Goal: Find specific page/section: Find specific page/section

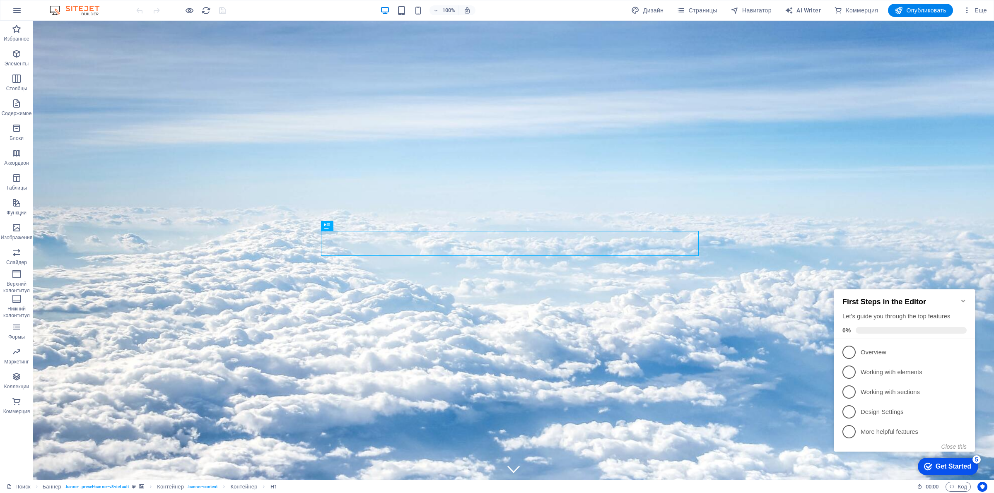
click at [962, 299] on icon "Minimize checklist" at bounding box center [963, 301] width 7 height 7
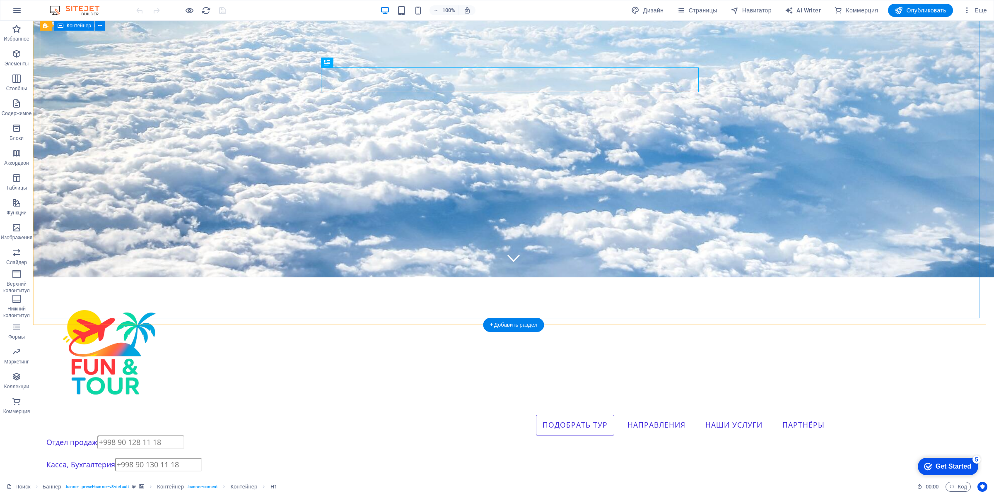
scroll to position [259, 0]
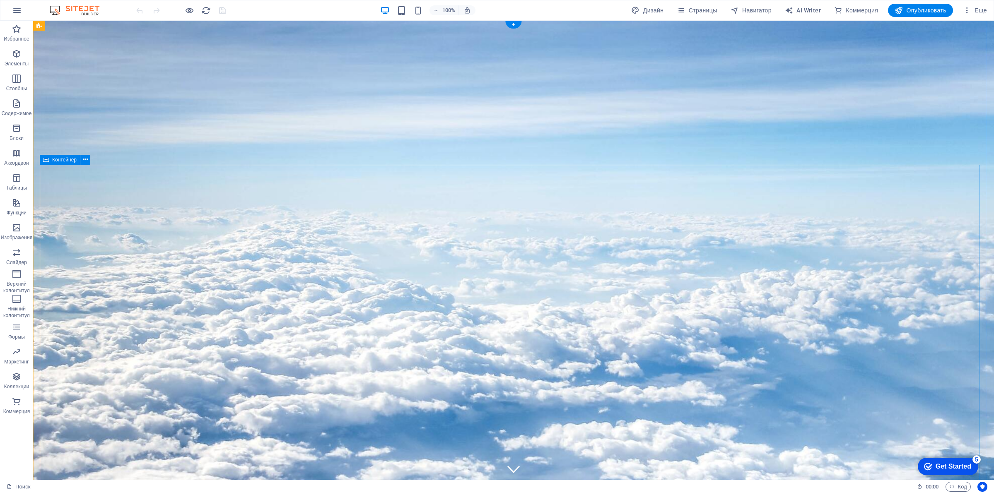
scroll to position [0, 0]
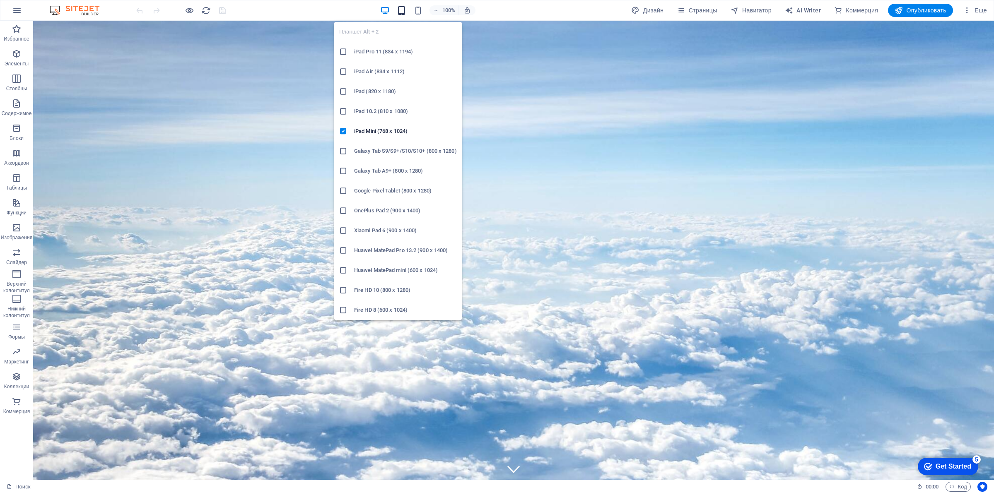
click at [404, 10] on span "button" at bounding box center [401, 11] width 10 height 10
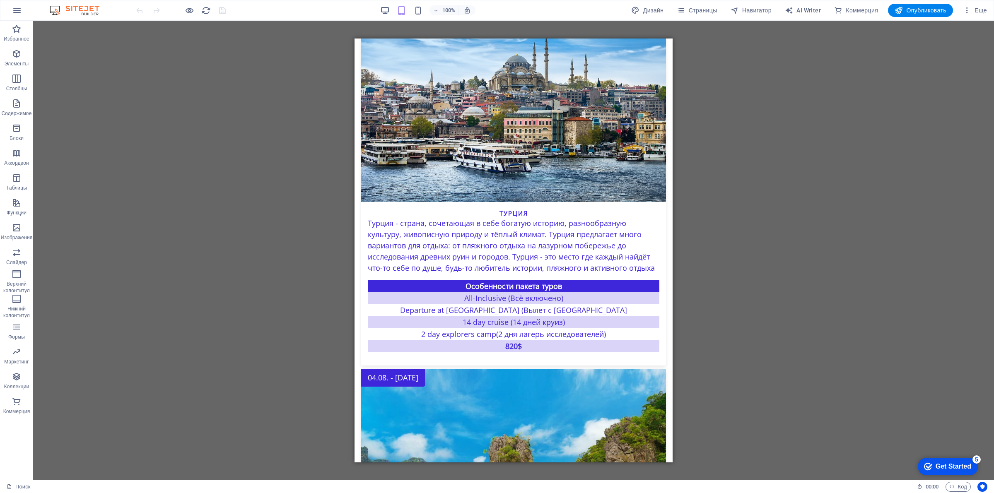
scroll to position [2054, 0]
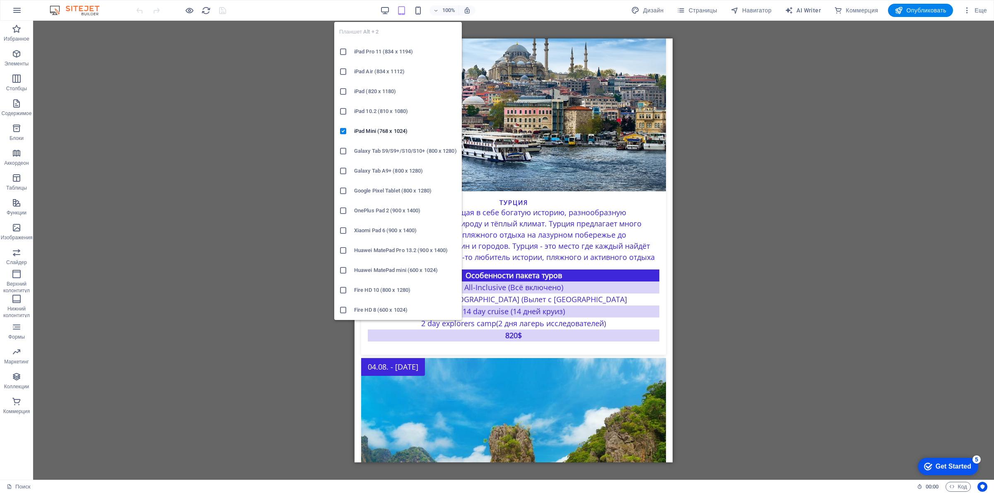
click at [397, 11] on icon "button" at bounding box center [402, 11] width 10 height 10
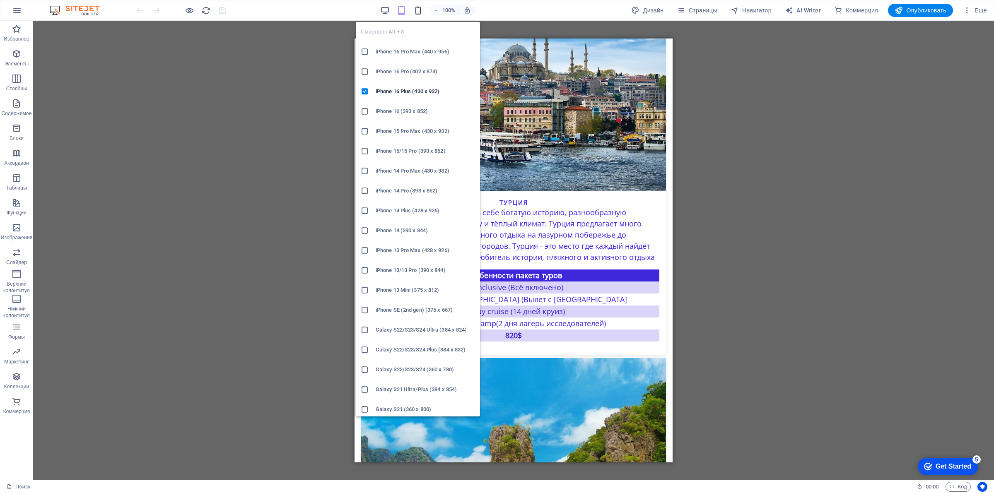
click at [413, 13] on icon "button" at bounding box center [418, 11] width 10 height 10
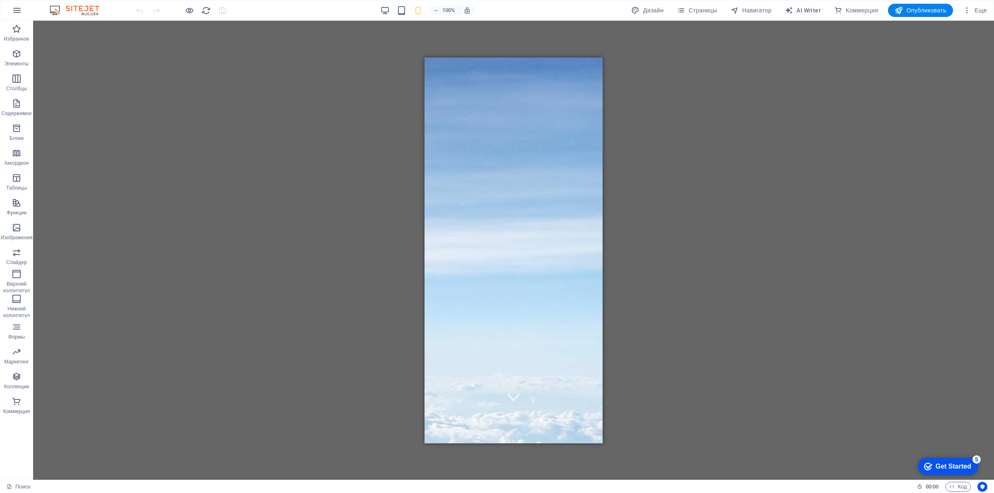
scroll to position [0, 0]
